Goal: Transaction & Acquisition: Purchase product/service

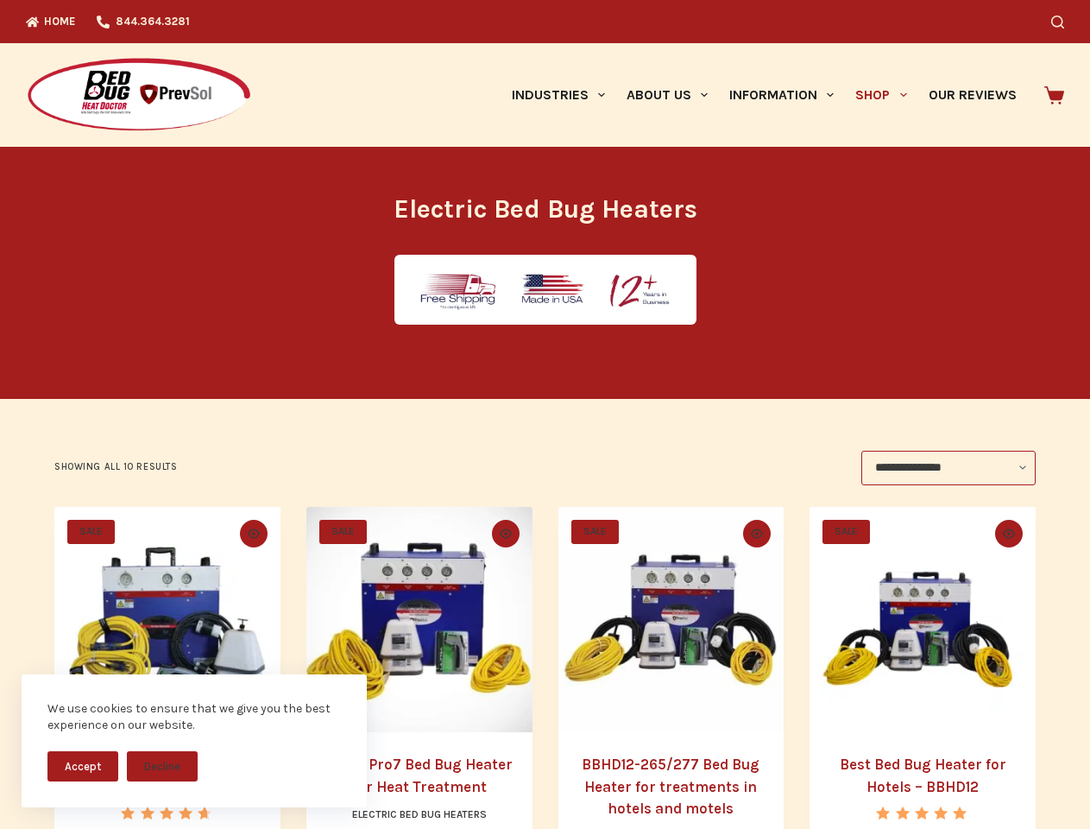
click at [83, 766] on button "Accept" at bounding box center [82, 766] width 71 height 30
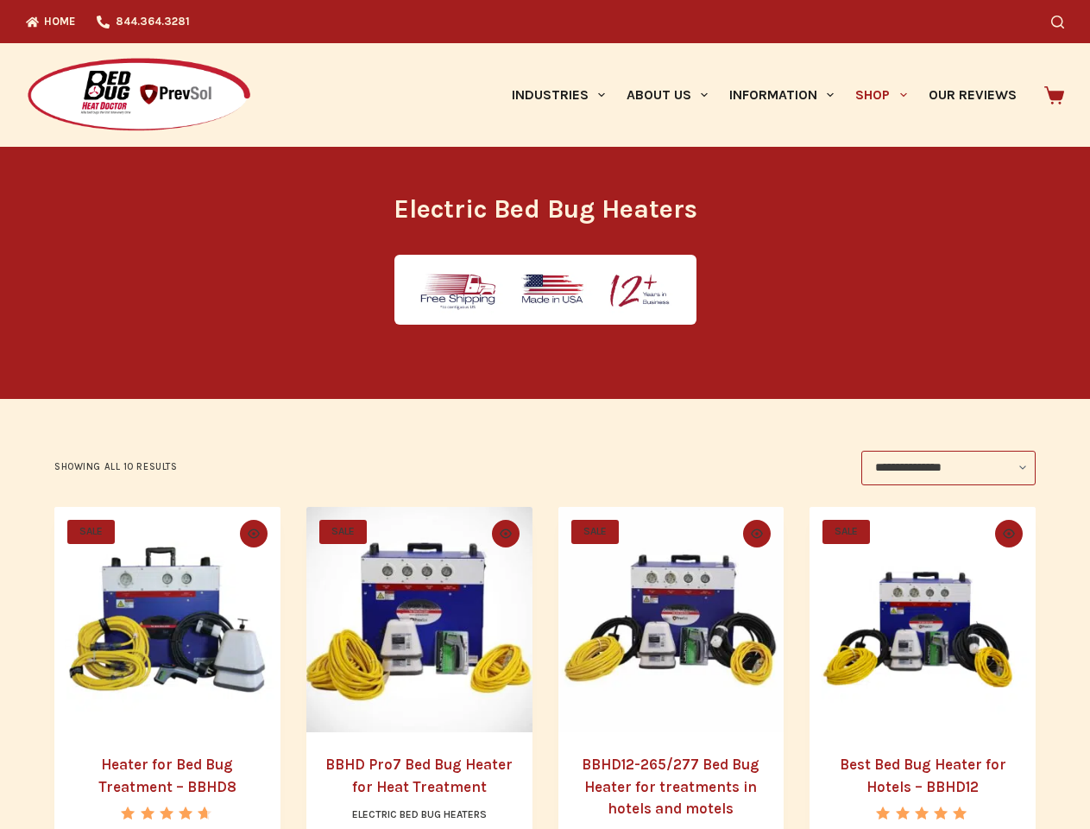
click at [162, 766] on button "Decline" at bounding box center [162, 779] width 71 height 30
click at [1064, 22] on icon "Search" at bounding box center [1057, 22] width 13 height 13
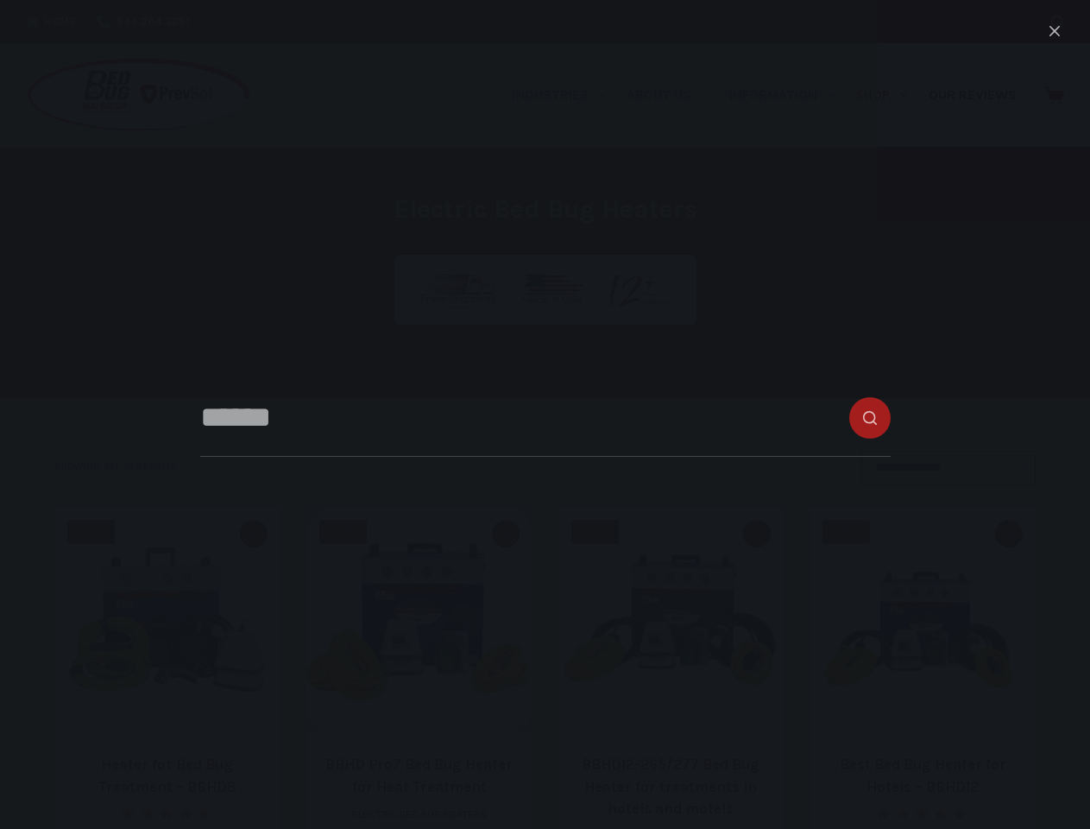
click at [565, 95] on link "Industries" at bounding box center [558, 95] width 115 height 104
click at [674, 95] on link "About Us" at bounding box center [666, 95] width 103 height 104
click at [789, 95] on link "Information" at bounding box center [782, 95] width 126 height 104
click at [888, 95] on link "Shop" at bounding box center [881, 95] width 73 height 104
click at [250, 533] on icon "Quick view toggle" at bounding box center [254, 532] width 12 height 9
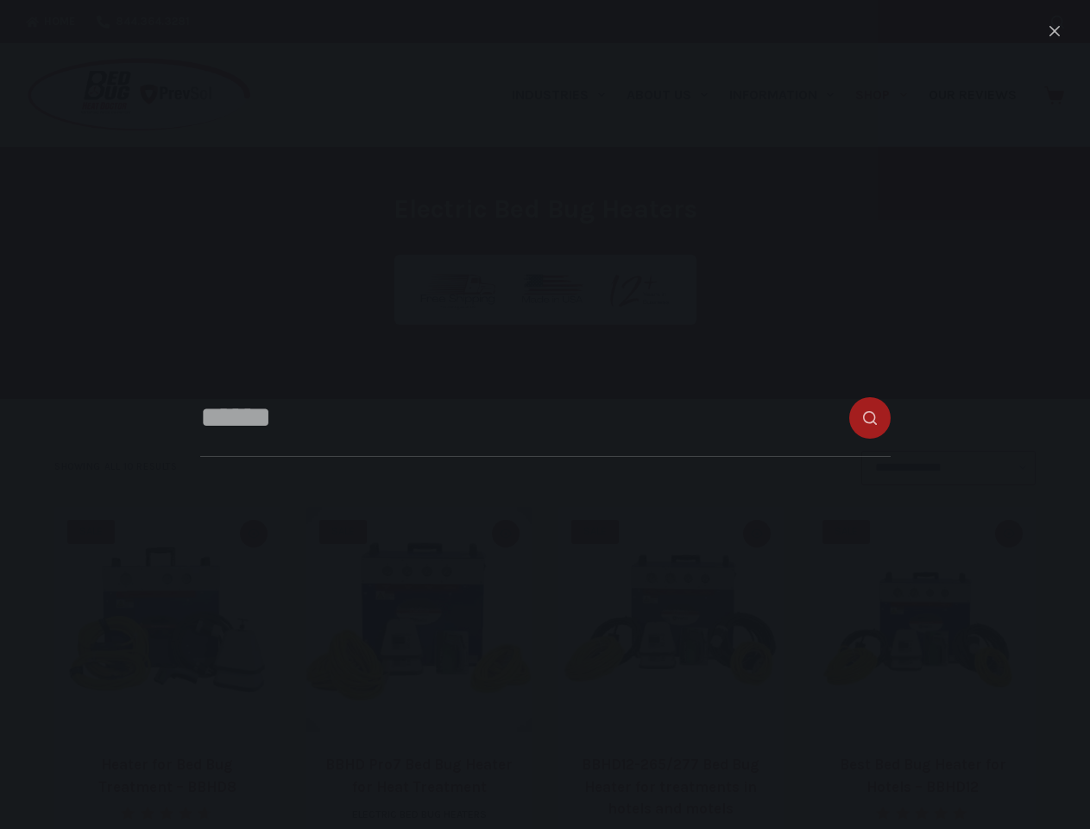
click at [506, 533] on icon "Quick view toggle" at bounding box center [506, 532] width 12 height 9
